Goal: Ask a question: Seek information or help from site administrators or community

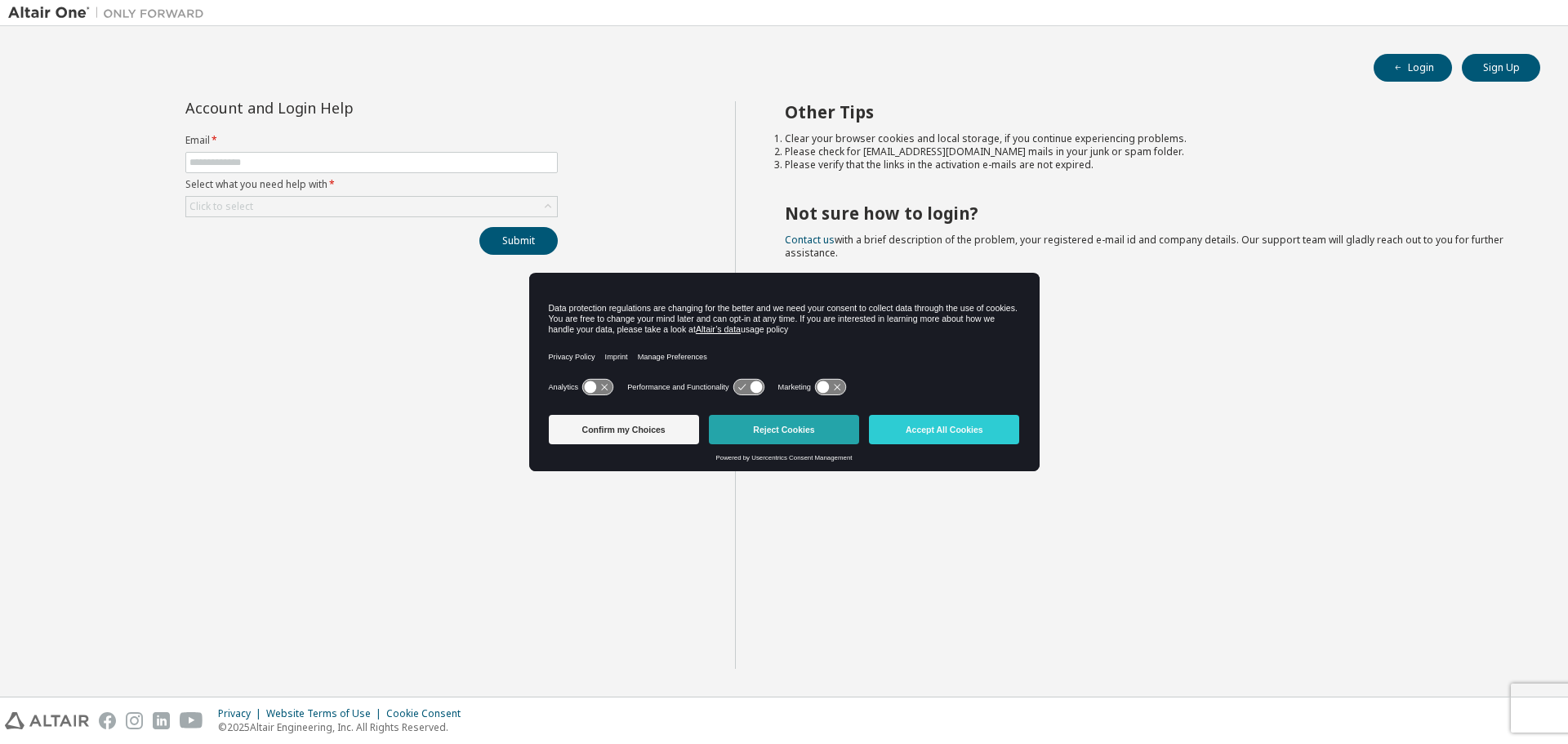
click at [769, 429] on button "Reject Cookies" at bounding box center [783, 429] width 150 height 29
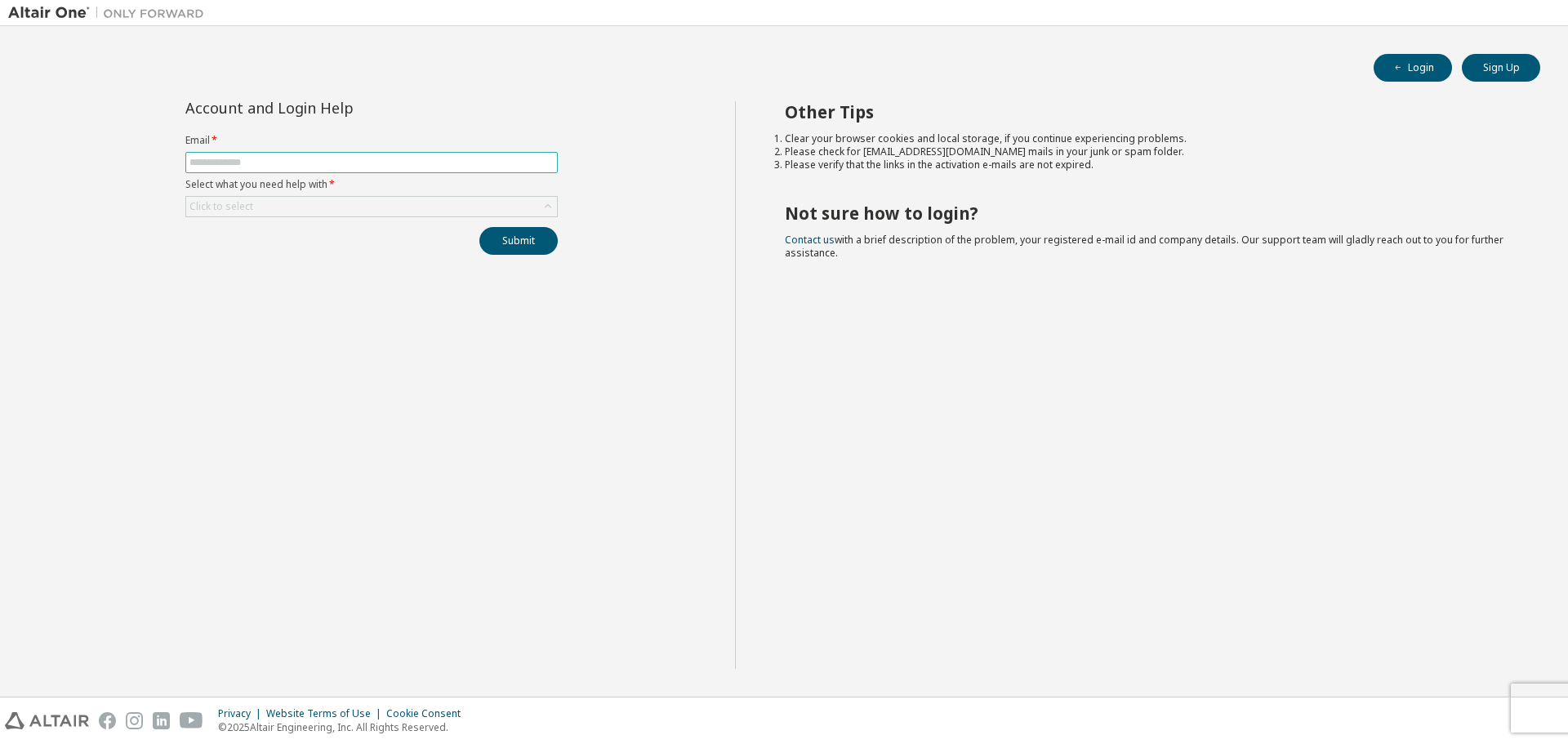
click at [356, 171] on span at bounding box center [371, 163] width 372 height 22
click at [356, 167] on input "text" at bounding box center [371, 162] width 364 height 13
type input "**********"
click at [382, 227] on div "Submit" at bounding box center [371, 241] width 372 height 28
click at [379, 203] on div "Click to select" at bounding box center [370, 206] width 370 height 20
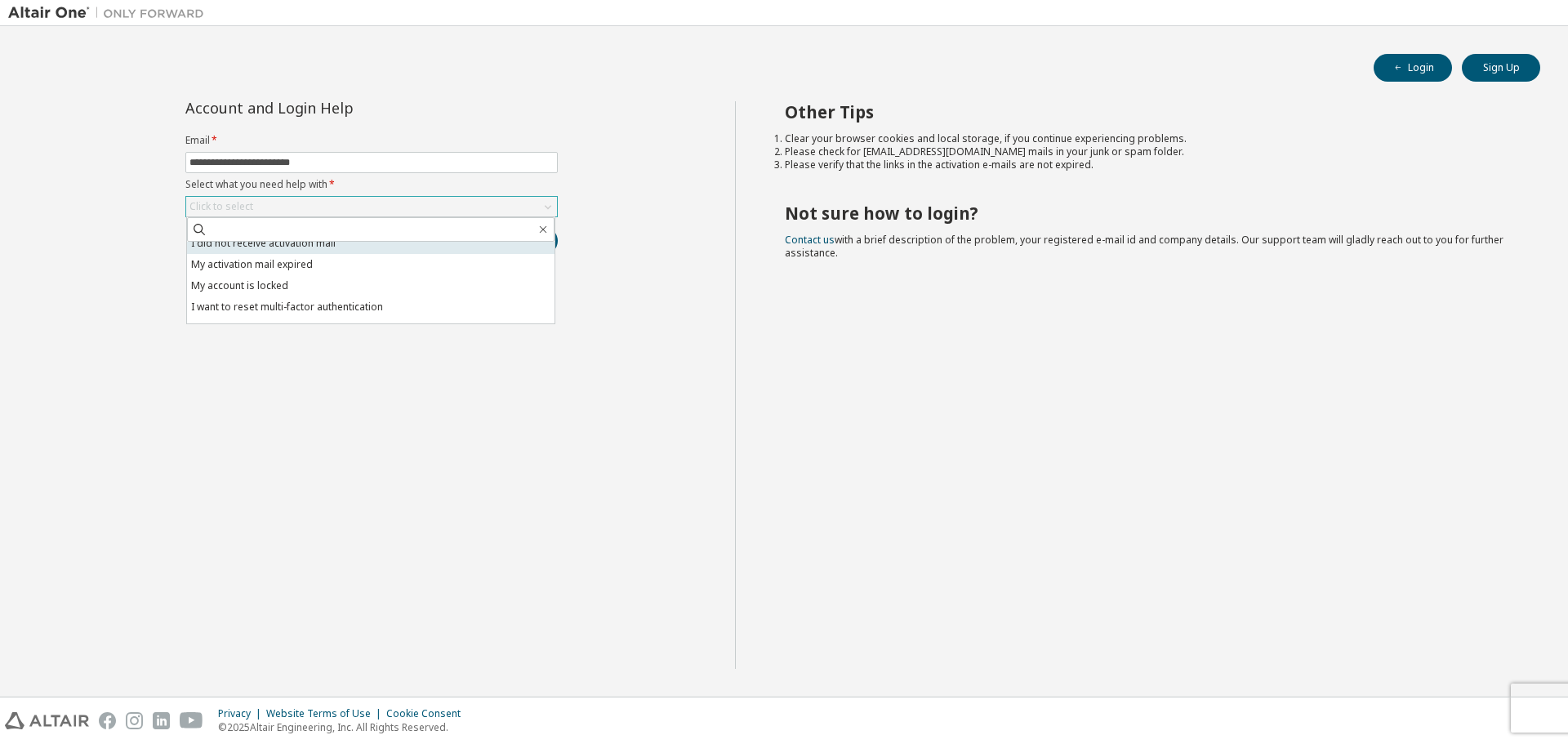
scroll to position [46, 0]
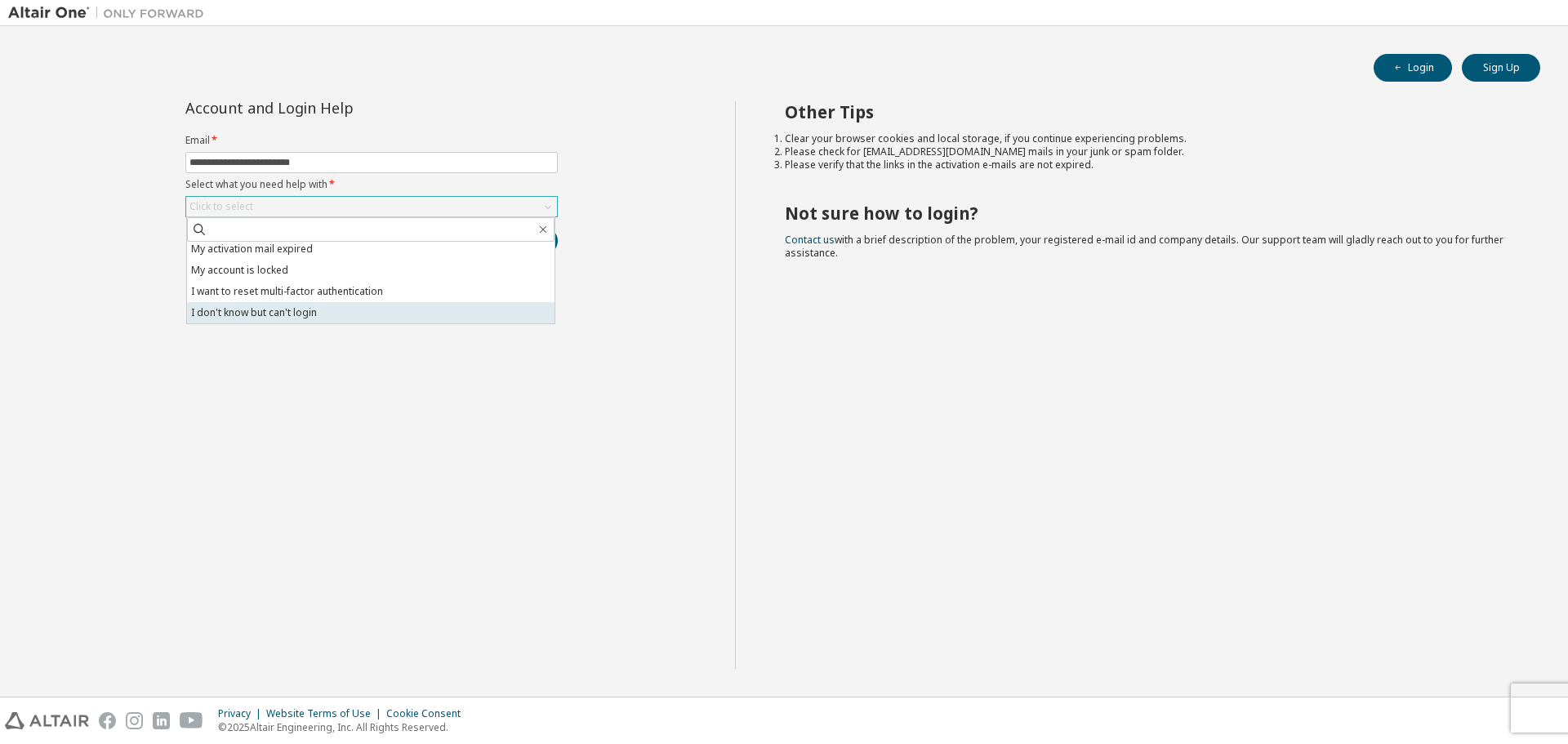
click at [349, 319] on li "I don't know but can't login" at bounding box center [370, 314] width 367 height 22
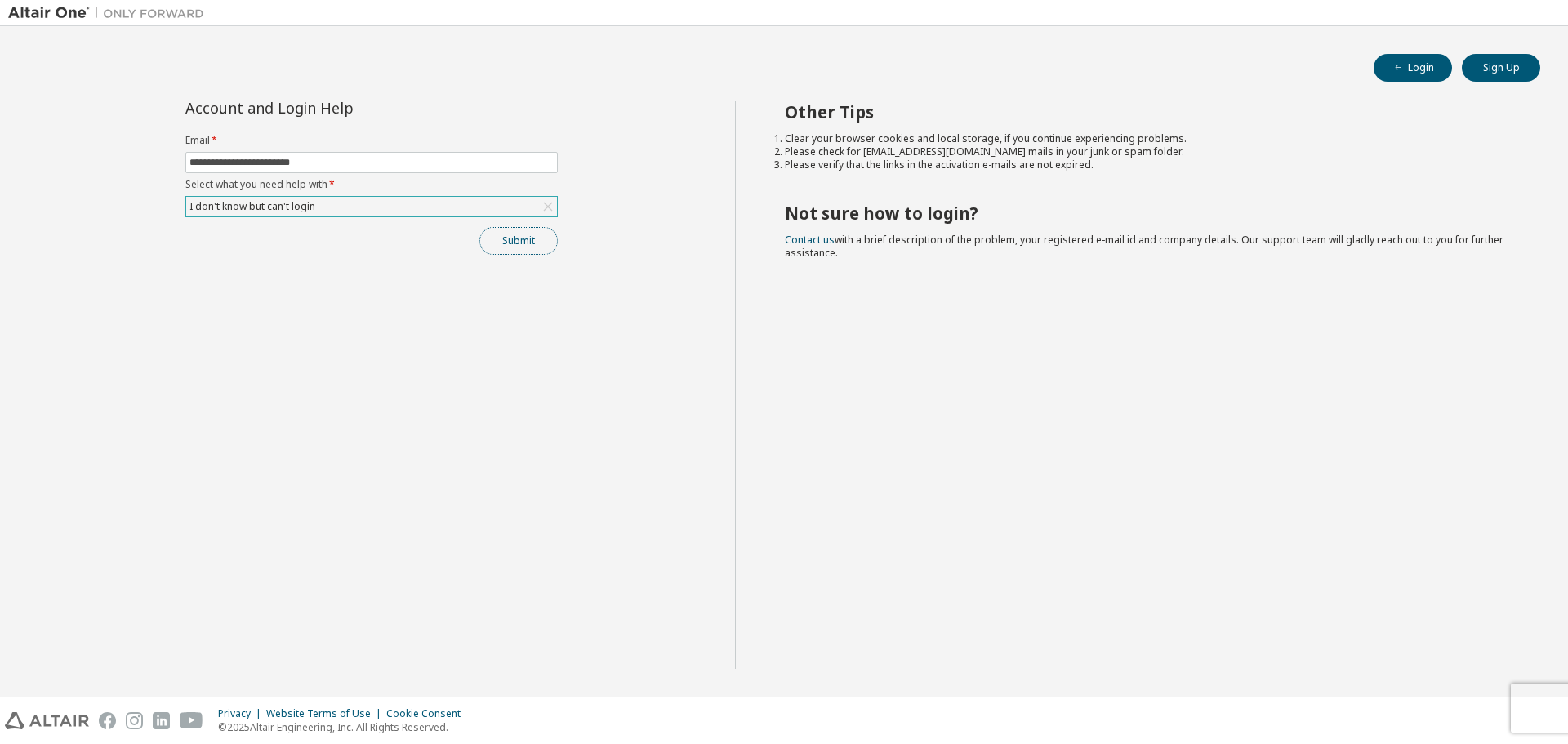
click at [517, 240] on button "Submit" at bounding box center [519, 241] width 79 height 28
